Goal: Register for event/course

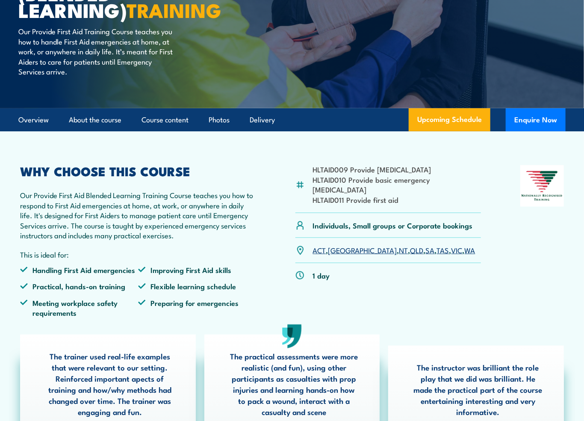
scroll to position [128, 0]
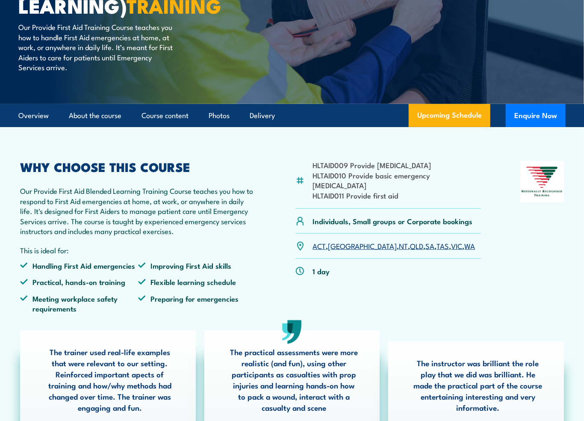
click at [410, 240] on link "QLD" at bounding box center [416, 245] width 13 height 10
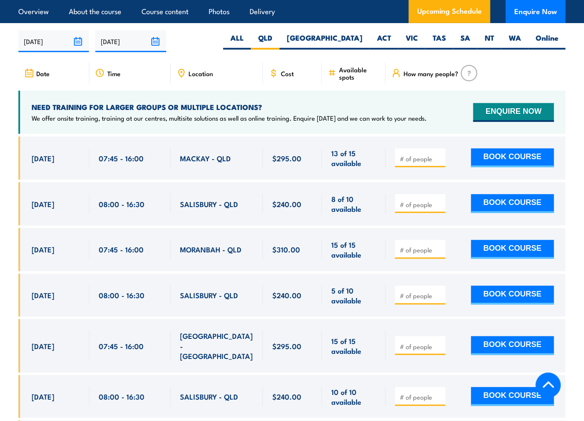
scroll to position [1604, 0]
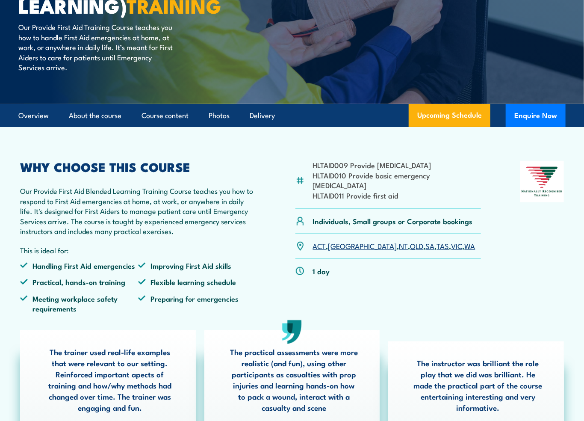
click at [410, 240] on link "QLD" at bounding box center [416, 245] width 13 height 10
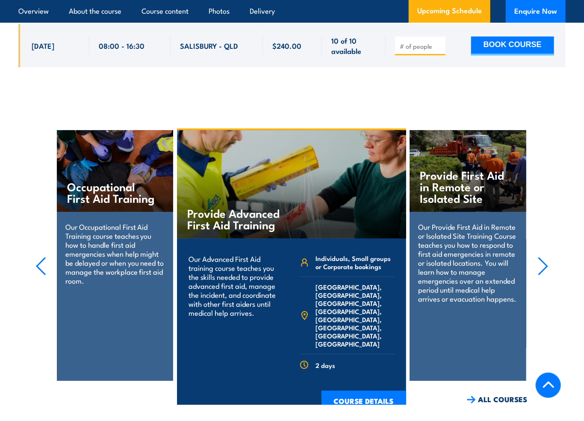
scroll to position [2459, 0]
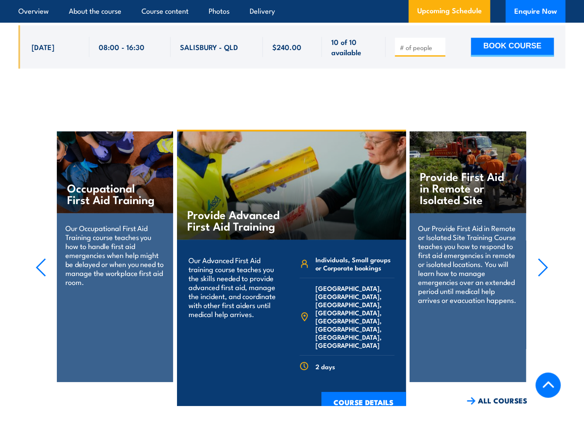
click at [546, 258] on icon "button" at bounding box center [543, 267] width 11 height 19
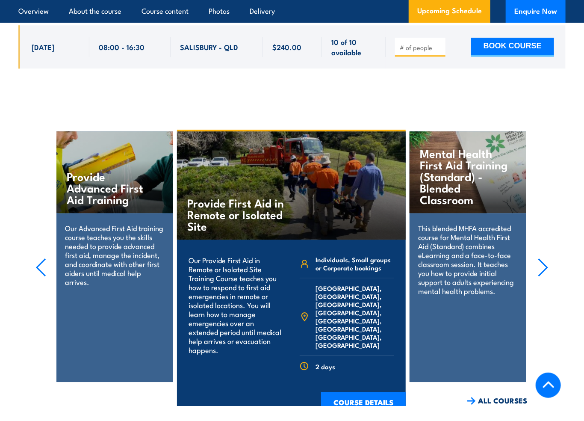
click at [546, 258] on icon "button" at bounding box center [543, 267] width 11 height 19
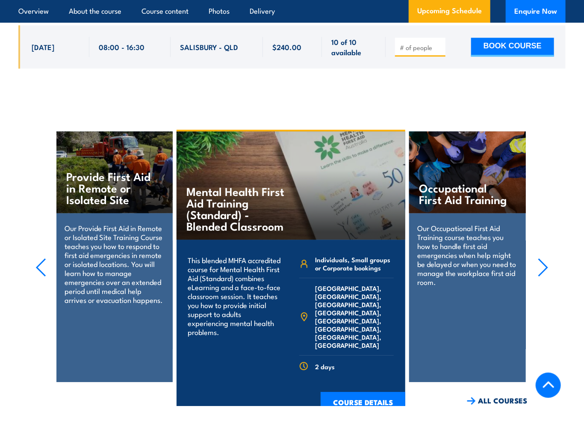
click at [546, 258] on icon "button" at bounding box center [543, 267] width 11 height 19
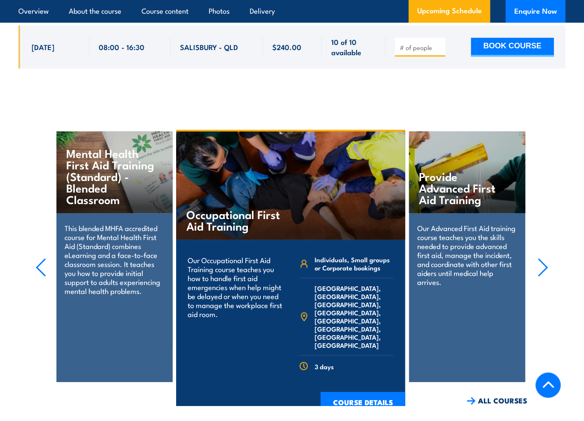
click at [546, 258] on icon "button" at bounding box center [543, 267] width 11 height 19
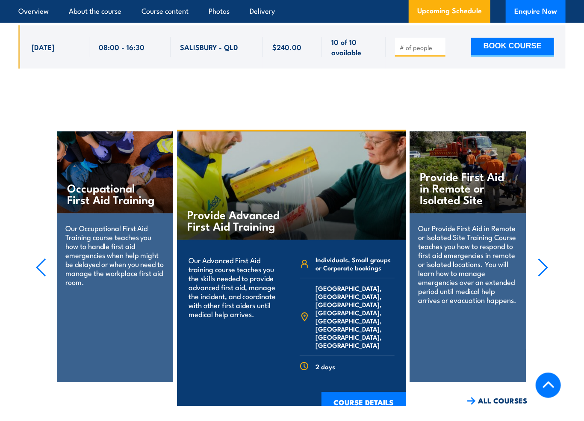
click at [546, 258] on icon "button" at bounding box center [543, 267] width 11 height 19
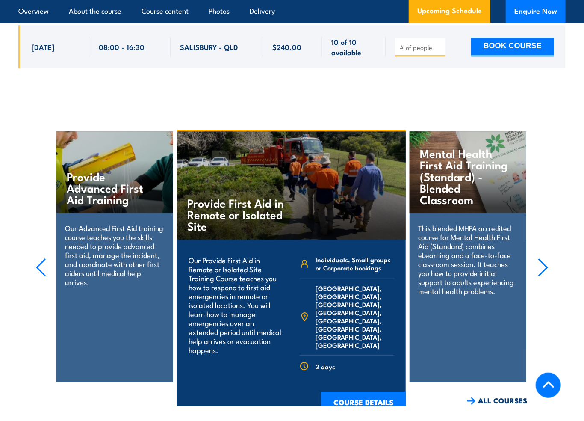
click at [546, 258] on icon "button" at bounding box center [543, 267] width 11 height 19
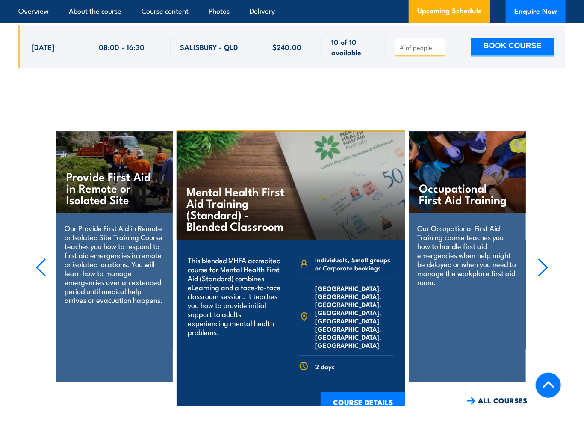
click at [492, 396] on link "ALL COURSES" at bounding box center [497, 401] width 60 height 10
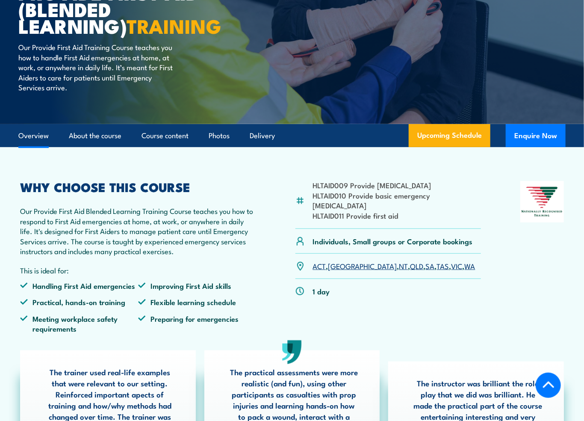
scroll to position [214, 0]
